Goal: Information Seeking & Learning: Learn about a topic

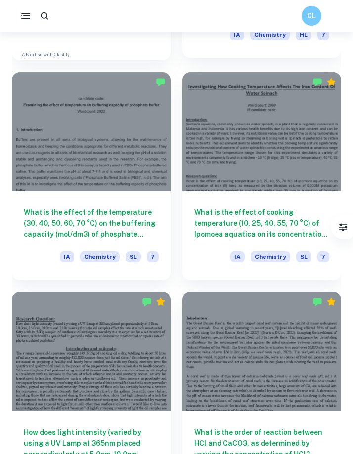
scroll to position [1184, 0]
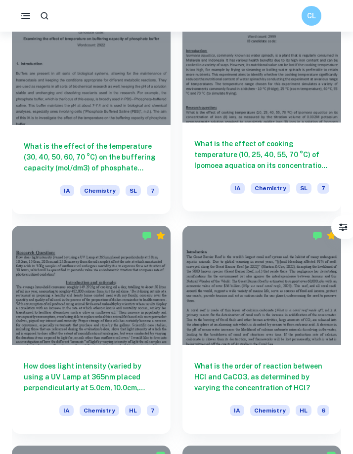
click at [235, 160] on h6 "What is the effect of cooking temperature (10, 25, 40, 55, 70 °C) of Ipomoea aq…" at bounding box center [261, 154] width 135 height 33
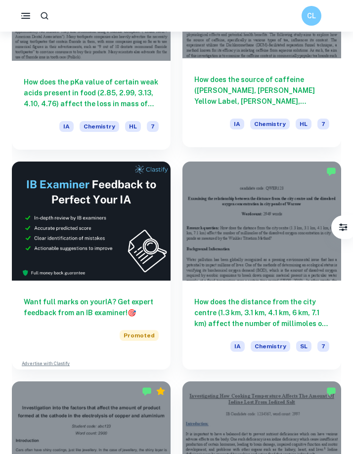
scroll to position [371, 0]
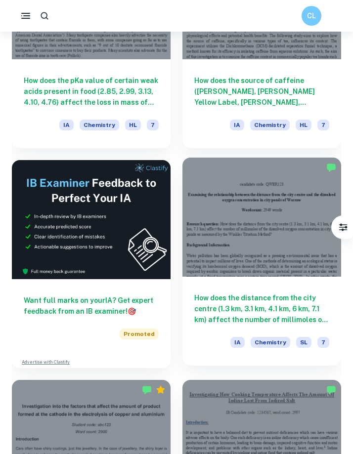
click at [281, 314] on h6 "How does the distance from the city centre (1.3 km, 3.1 km, 4.1 km, 6 km, 7.1 k…" at bounding box center [261, 308] width 135 height 33
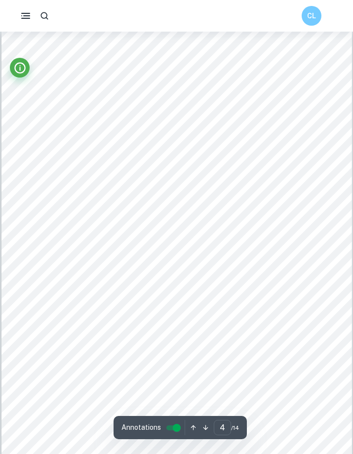
scroll to position [1630, 0]
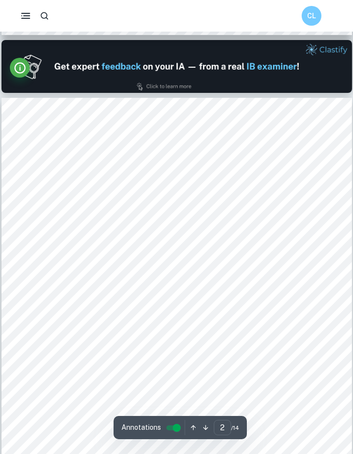
type input "1"
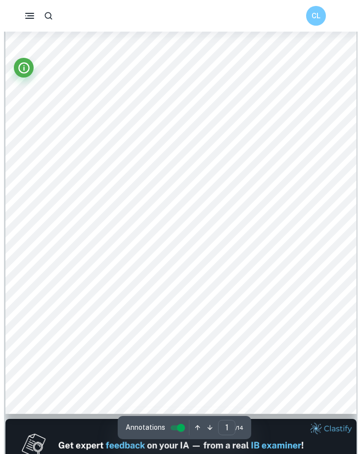
scroll to position [0, 0]
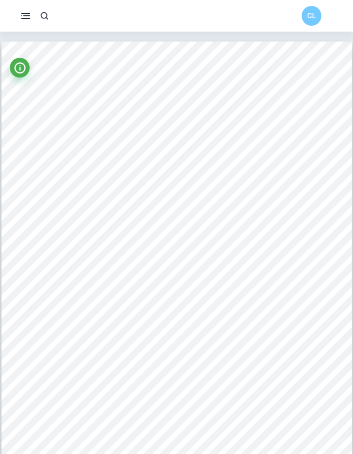
click at [0, 32] on div at bounding box center [0, 32] width 0 height 0
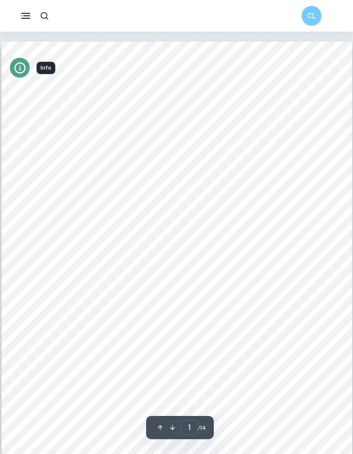
click at [20, 71] on icon "Info" at bounding box center [19, 67] width 13 height 13
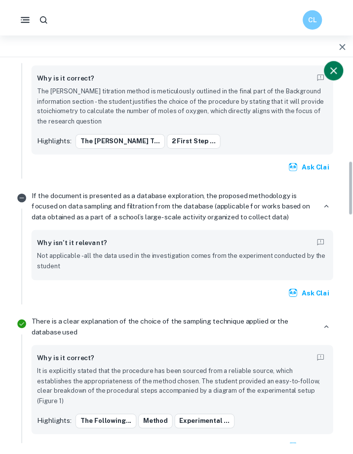
scroll to position [699, 0]
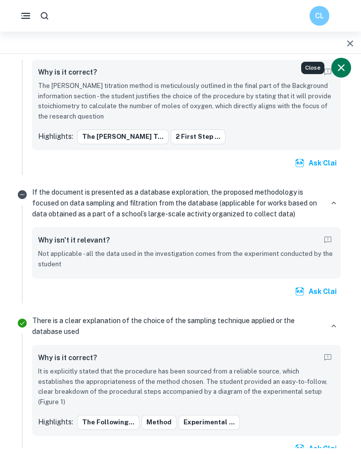
click at [342, 68] on icon "Close" at bounding box center [341, 68] width 12 height 12
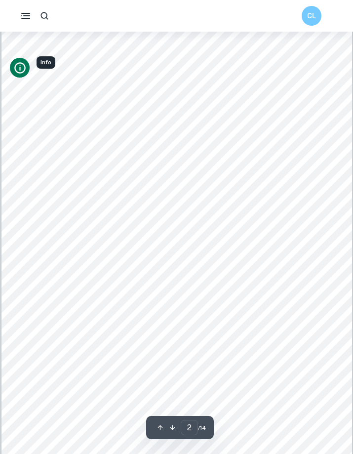
scroll to position [628, 0]
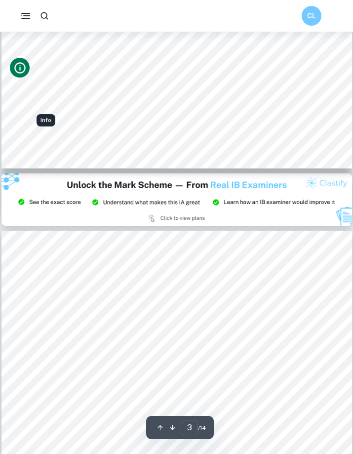
type input "2"
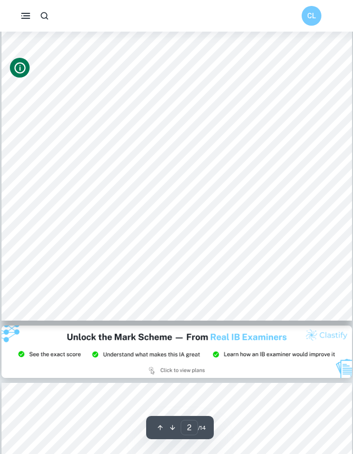
scroll to position [622, 0]
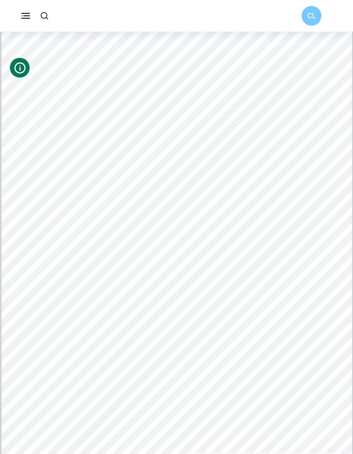
click at [159, 283] on div at bounding box center [176, 317] width 266 height 251
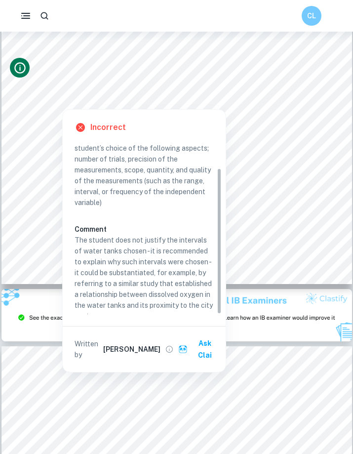
scroll to position [31, 0]
